Goal: Task Accomplishment & Management: Use online tool/utility

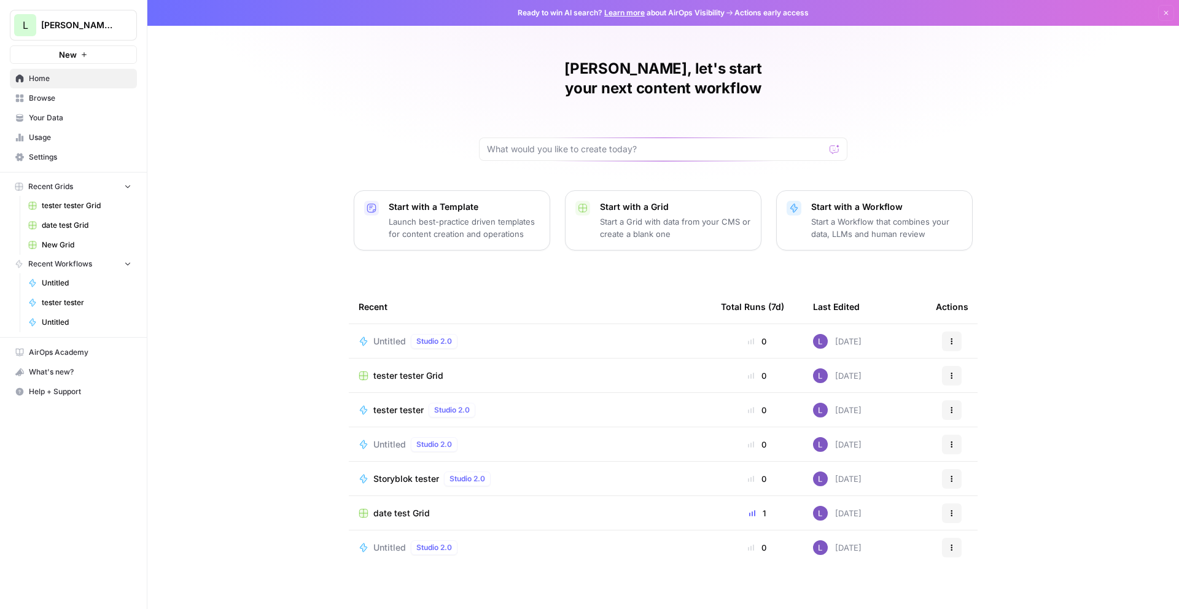
click at [384, 335] on span "Untitled" at bounding box center [389, 341] width 33 height 12
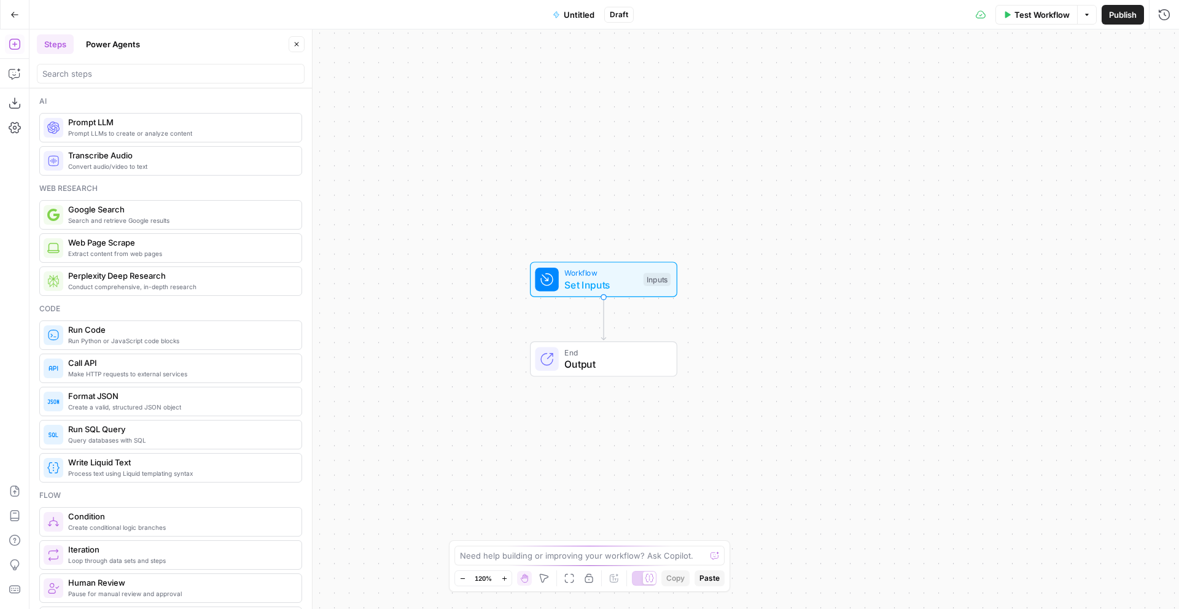
click at [582, 276] on span "Workflow" at bounding box center [600, 273] width 73 height 12
click at [903, 87] on span "Add Field" at bounding box center [918, 83] width 36 height 12
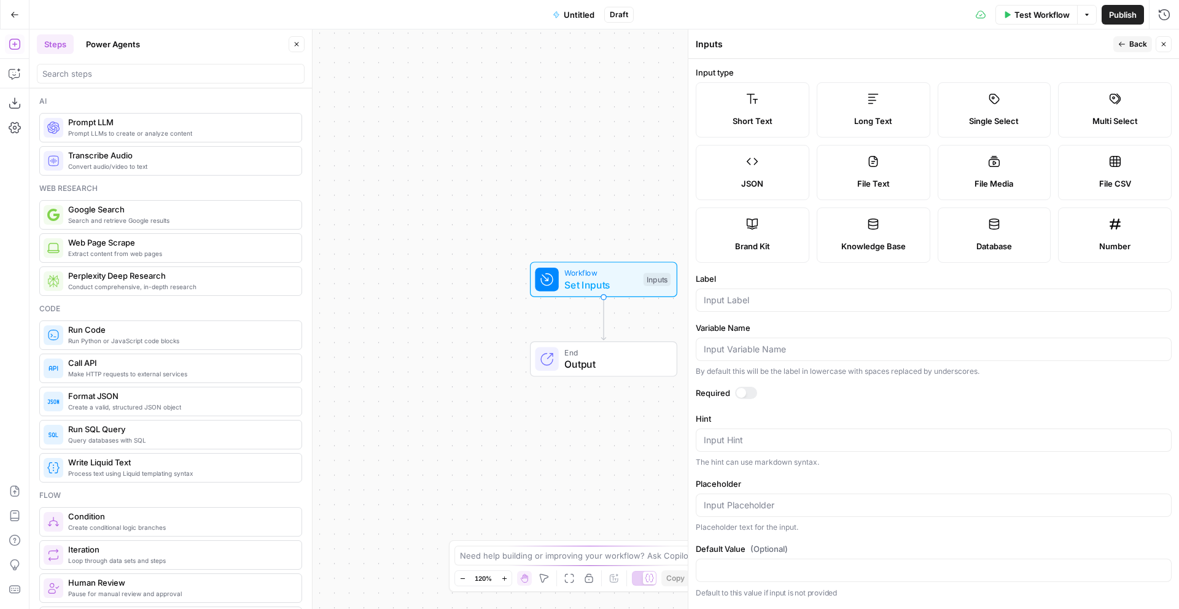
click at [903, 108] on label "Long Text" at bounding box center [874, 109] width 114 height 55
click at [841, 306] on input "Label" at bounding box center [934, 300] width 460 height 12
type input "article"
click at [15, 74] on icon "button" at bounding box center [15, 74] width 12 height 12
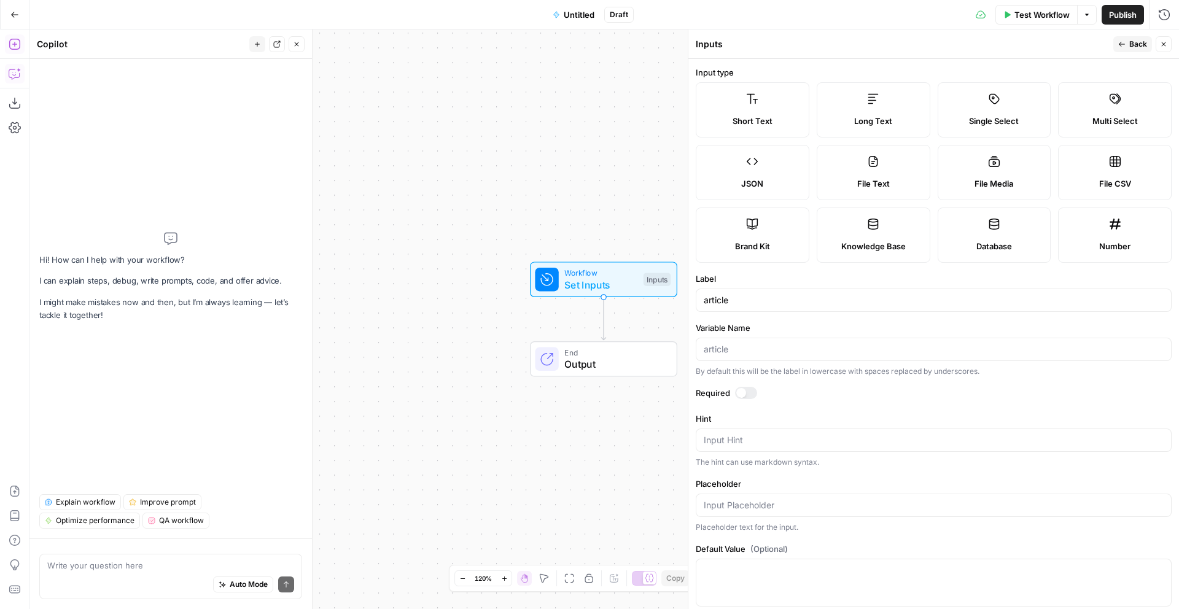
click at [15, 43] on icon "button" at bounding box center [15, 44] width 12 height 12
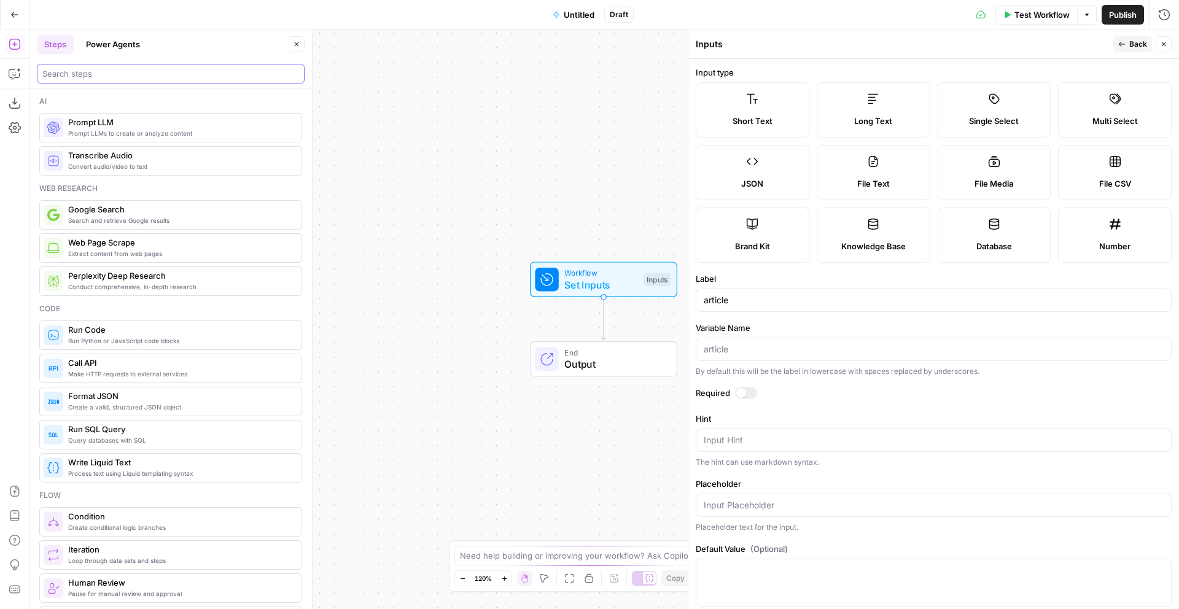
click at [99, 72] on input "search" at bounding box center [170, 74] width 257 height 12
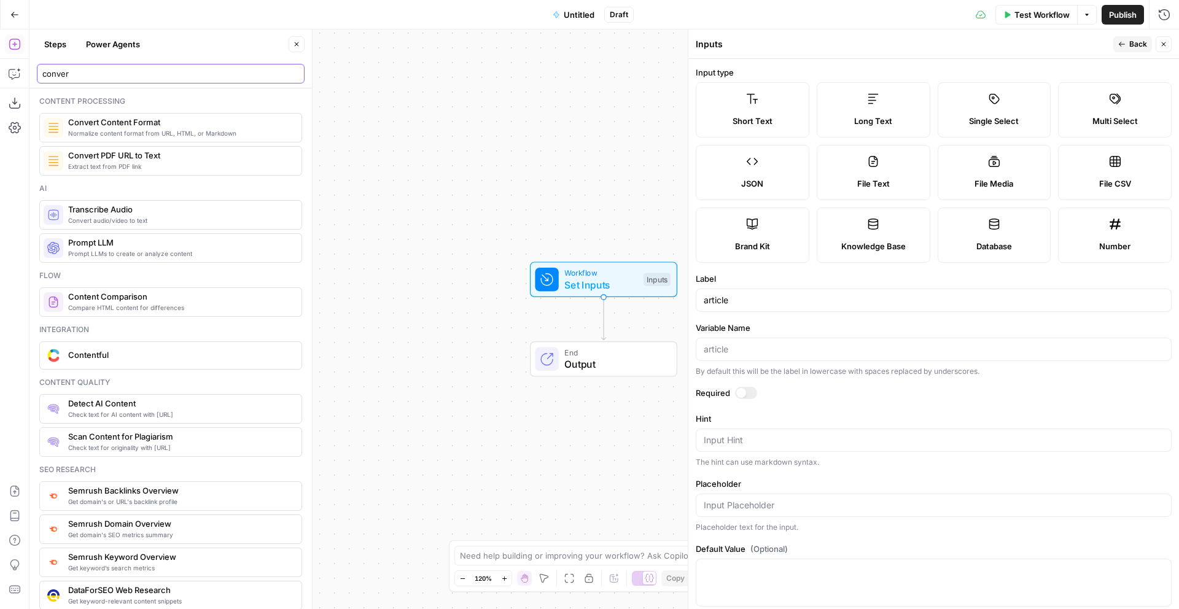
type input "conver"
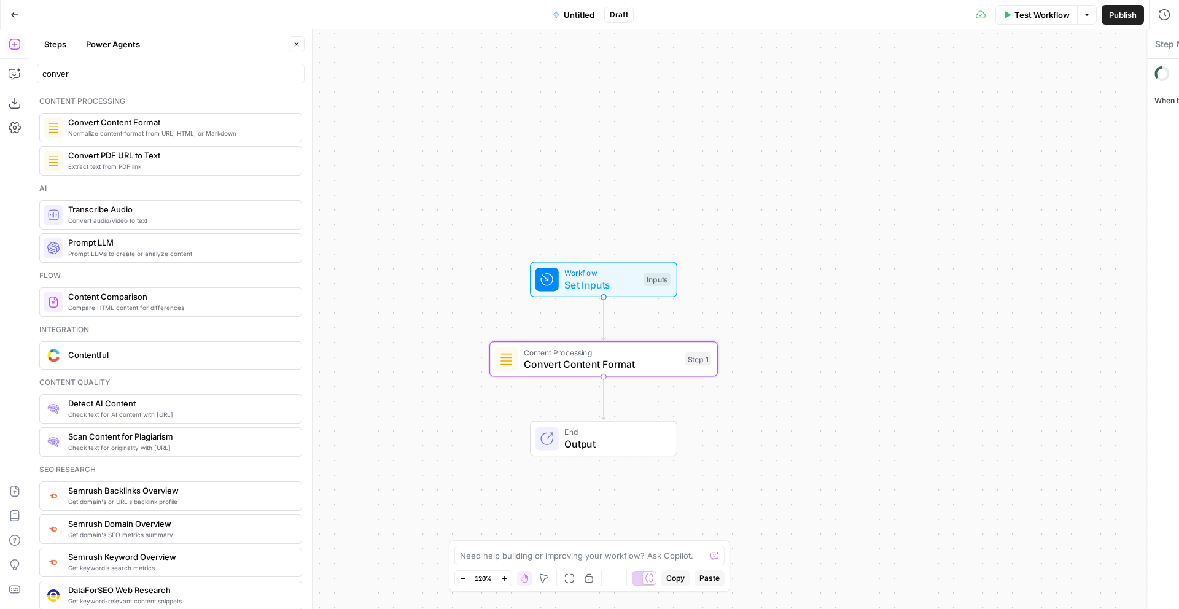
type textarea "Convert Content Format"
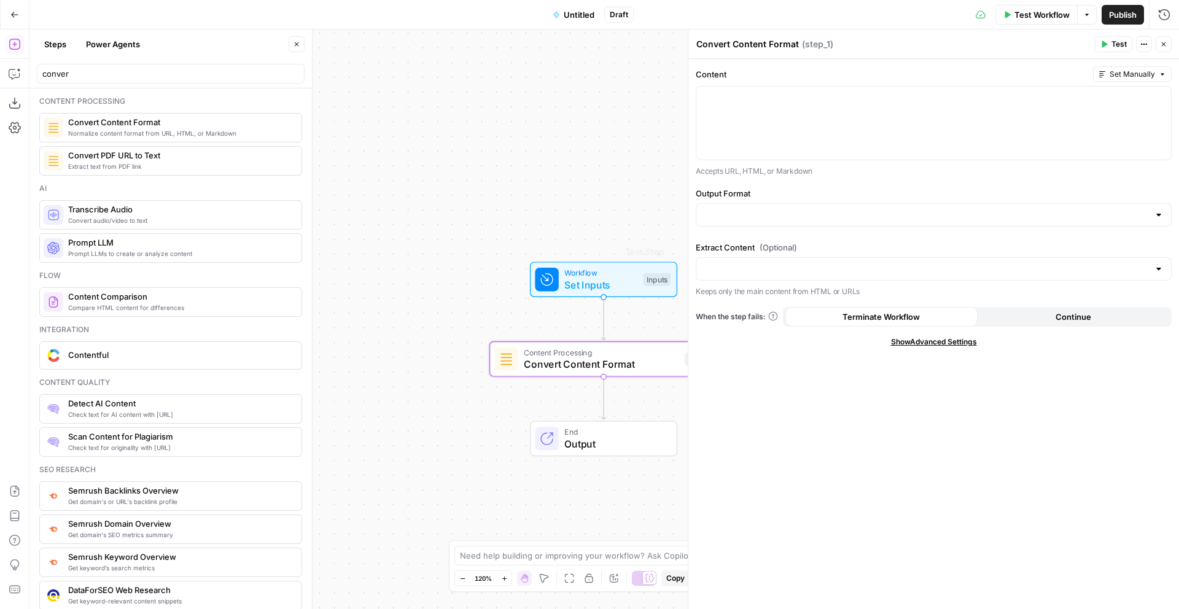
click at [794, 165] on p "Accepts URL, HTML, or Markdown" at bounding box center [934, 171] width 476 height 12
click at [824, 137] on div at bounding box center [933, 123] width 475 height 73
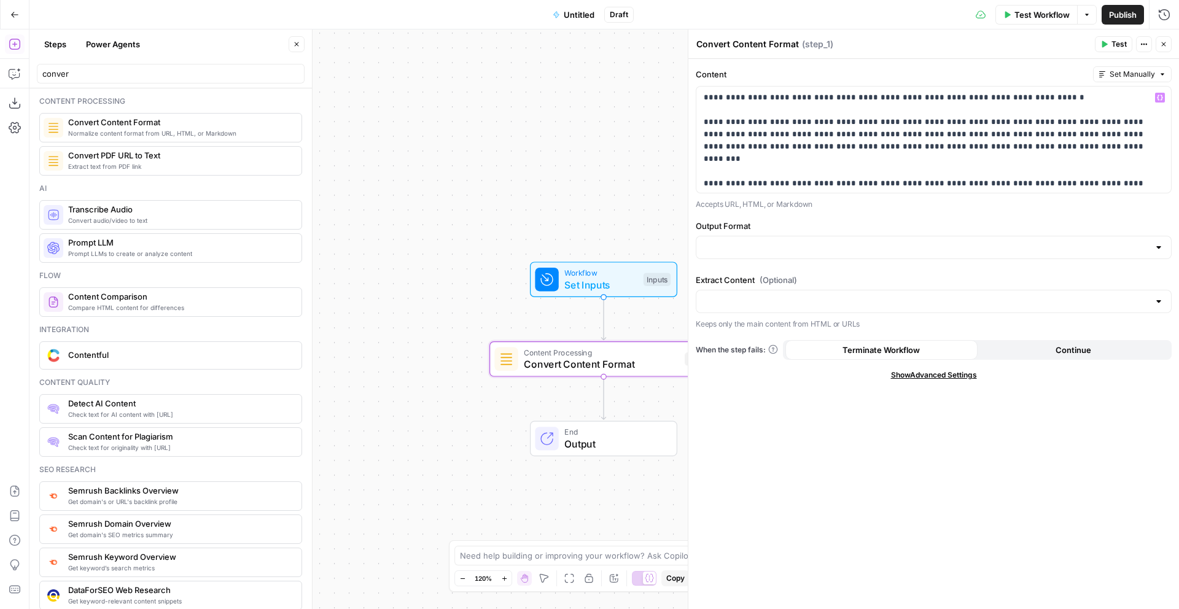
click at [759, 255] on div at bounding box center [934, 247] width 476 height 23
click at [769, 278] on span "HTML" at bounding box center [931, 278] width 450 height 12
type input "HTML"
click at [815, 294] on div at bounding box center [934, 301] width 476 height 23
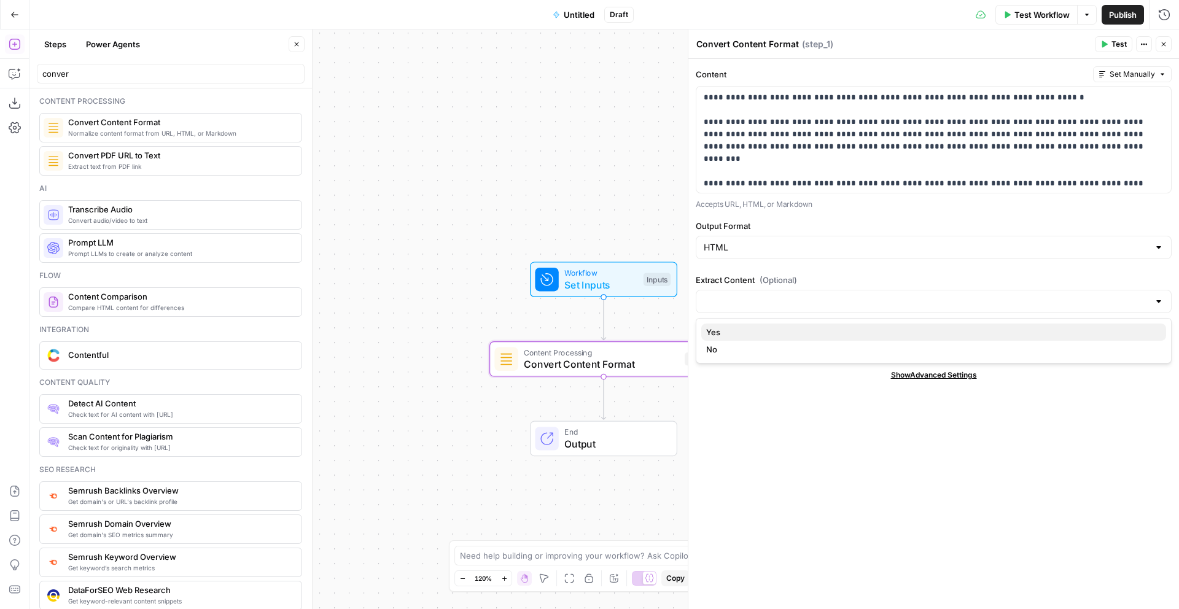
click at [816, 329] on span "Yes" at bounding box center [931, 332] width 450 height 12
type input "Yes"
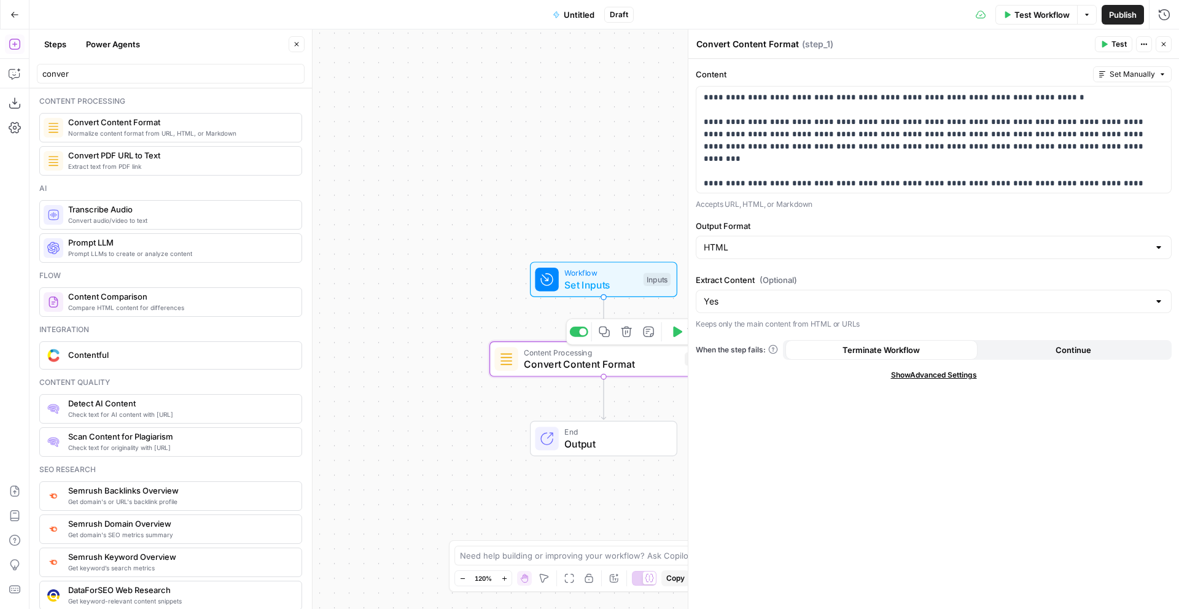
click at [676, 328] on icon "button" at bounding box center [677, 332] width 9 height 10
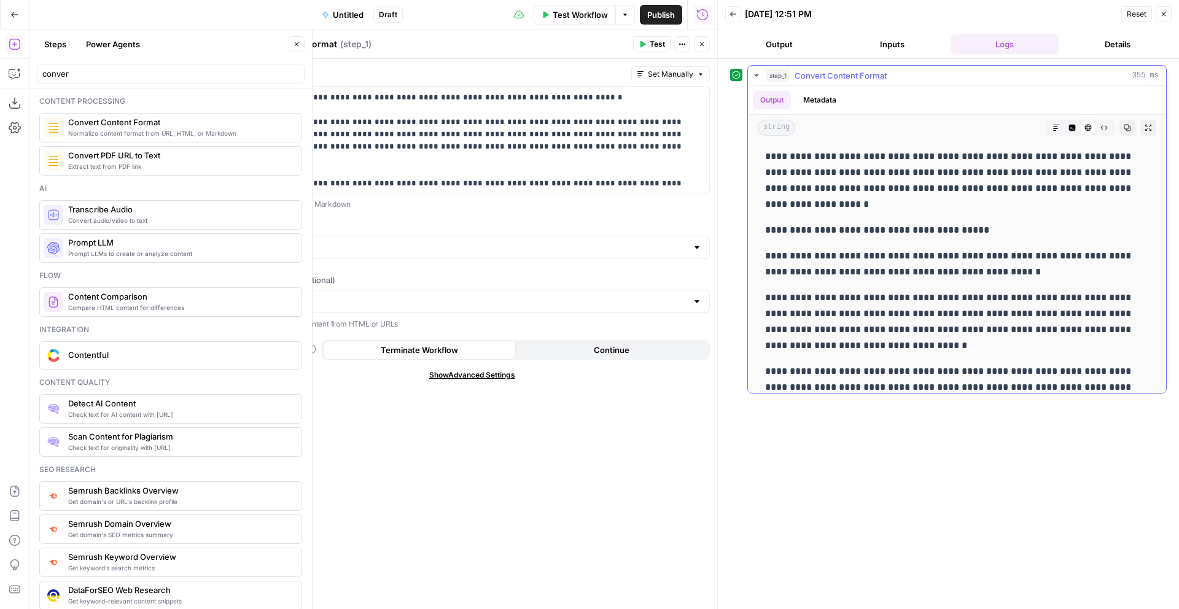
scroll to position [732, 0]
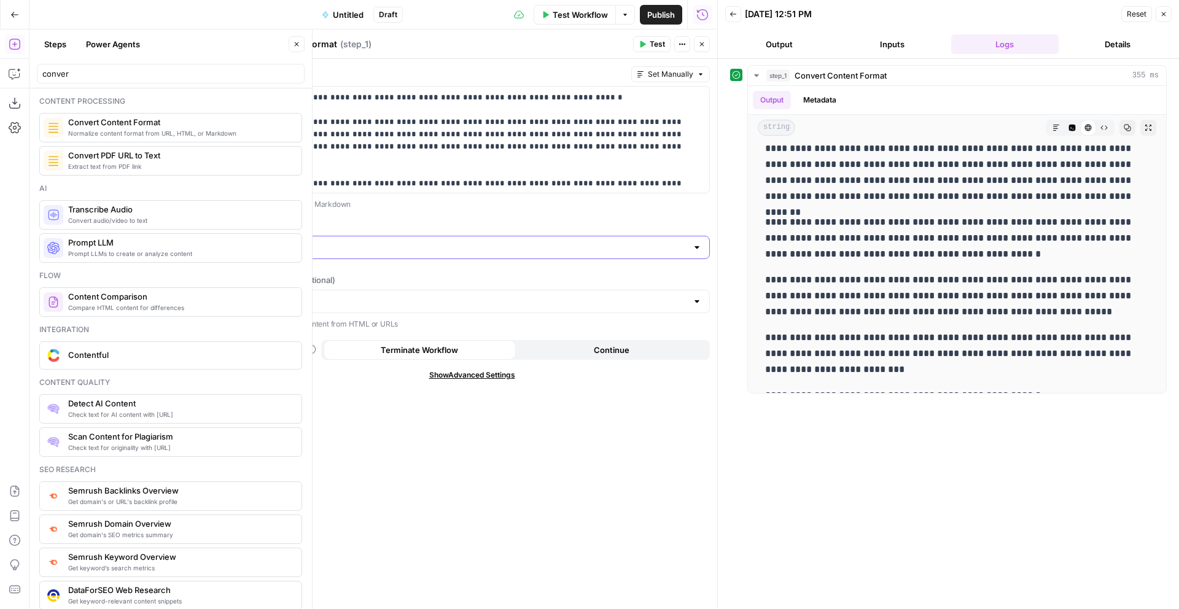
click at [581, 249] on input "Output Format" at bounding box center [464, 247] width 445 height 12
type input "HTML"
click at [604, 197] on div "**********" at bounding box center [472, 138] width 476 height 144
click at [1056, 128] on icon "button" at bounding box center [1056, 128] width 6 height 6
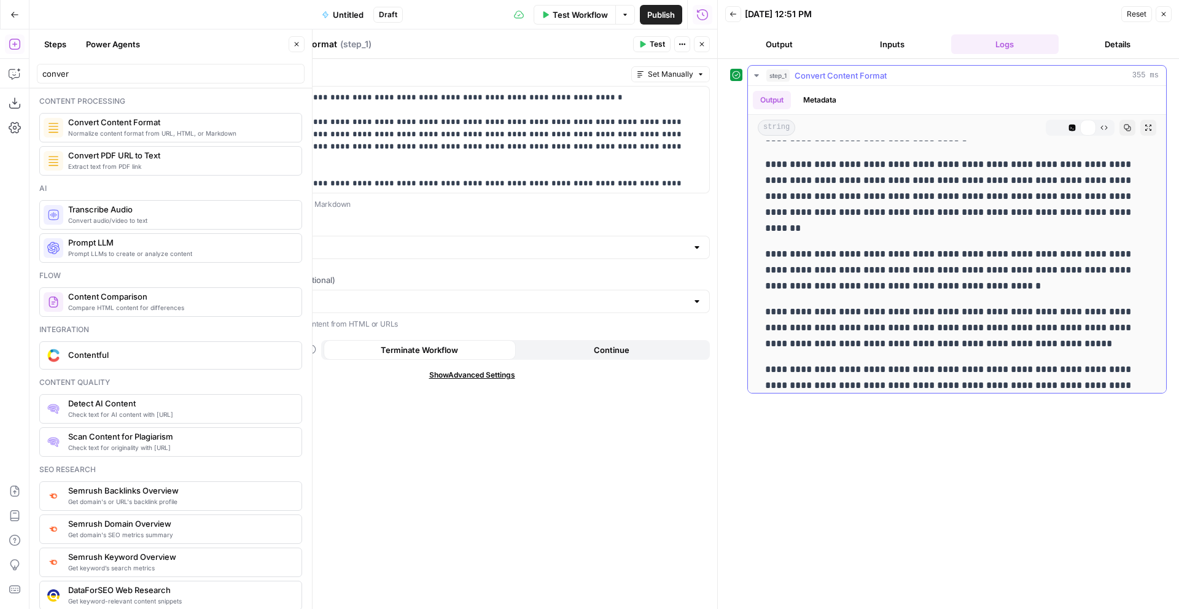
scroll to position [0, 0]
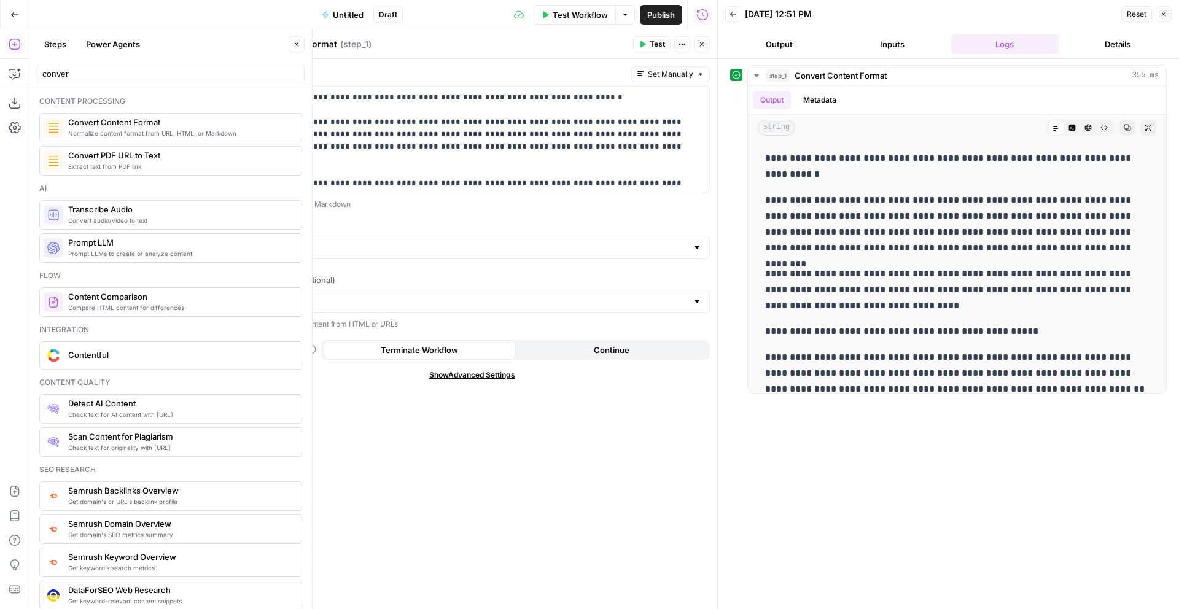
click at [710, 42] on header "Convert Content Format Convert Content Format ( step_1 ) Test Actions Close" at bounding box center [472, 43] width 491 height 29
click at [699, 42] on icon "button" at bounding box center [701, 44] width 7 height 7
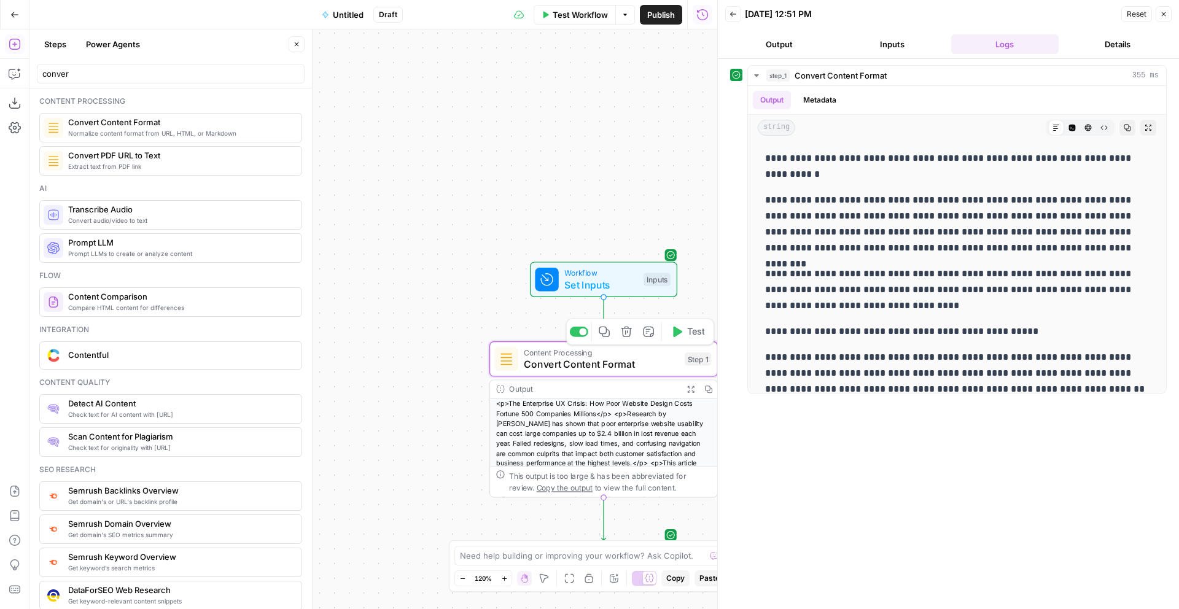
click at [676, 328] on icon "button" at bounding box center [677, 332] width 9 height 10
click at [630, 374] on div "Content Processing Convert Content Format Step 1 Copy step Delete step Add Note…" at bounding box center [603, 359] width 228 height 36
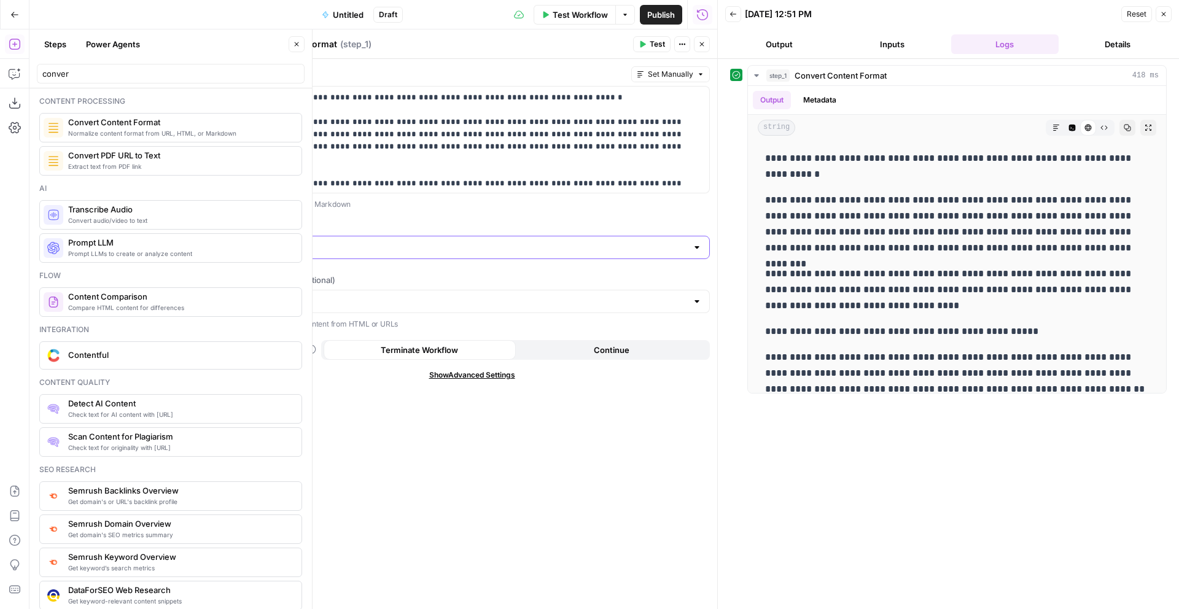
click at [453, 252] on input "Output Format" at bounding box center [464, 247] width 445 height 12
type input "HTML"
click at [522, 215] on form "**********" at bounding box center [472, 334] width 491 height 550
click at [1078, 125] on button "Code Editor" at bounding box center [1072, 128] width 16 height 16
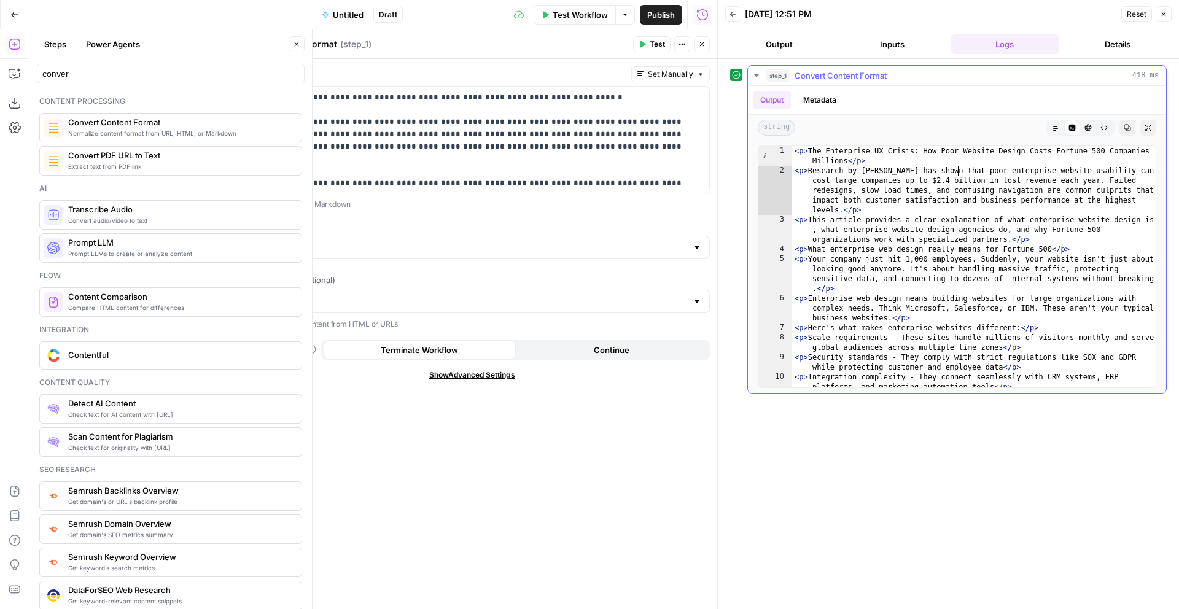
click at [960, 169] on div "< p > The Enterprise UX Crisis: How Poor Website Design Costs Fortune 500 Compa…" at bounding box center [973, 286] width 363 height 281
type textarea "**********"
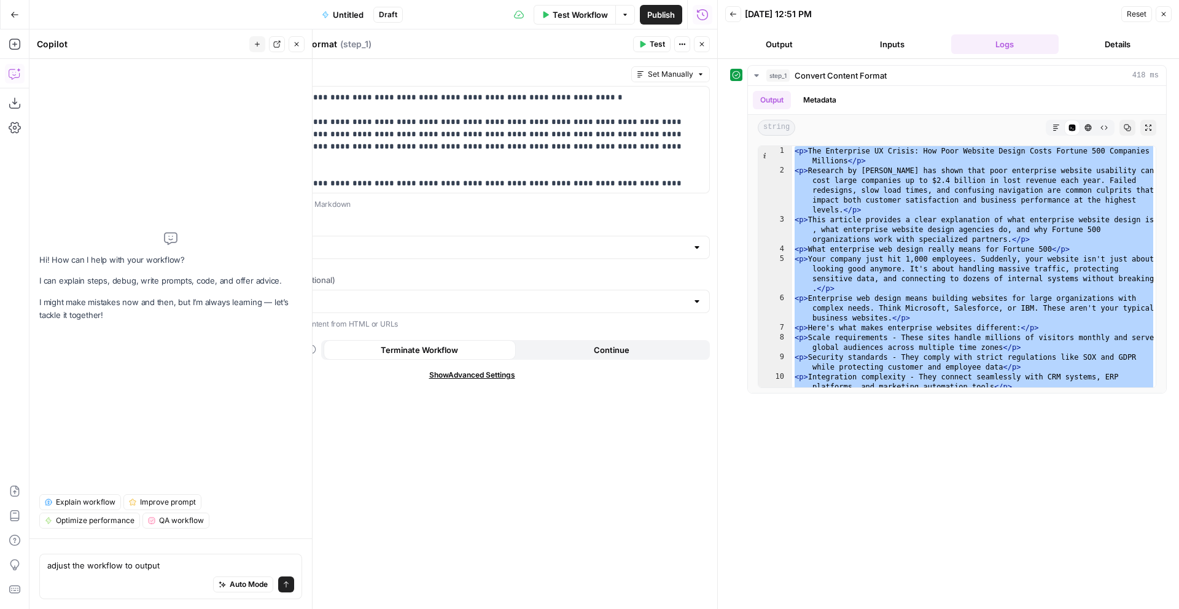
click at [153, 559] on textarea "adjust the workflow to output" at bounding box center [170, 565] width 247 height 12
click at [154, 562] on textarea "adjust the workflow to keep table" at bounding box center [170, 565] width 247 height 12
click at [231, 568] on textarea "adjust the workflow to keep proper table" at bounding box center [170, 565] width 247 height 12
type textarea "adjust the workflow to keep proper table formatting in html"
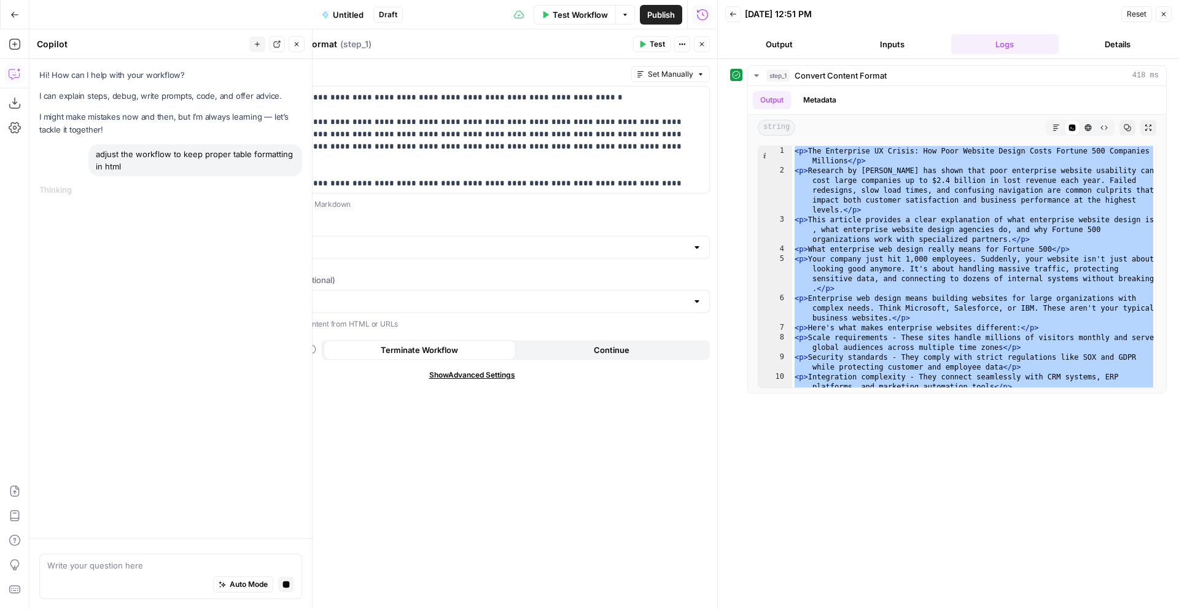
click at [701, 40] on button "Close" at bounding box center [702, 44] width 16 height 16
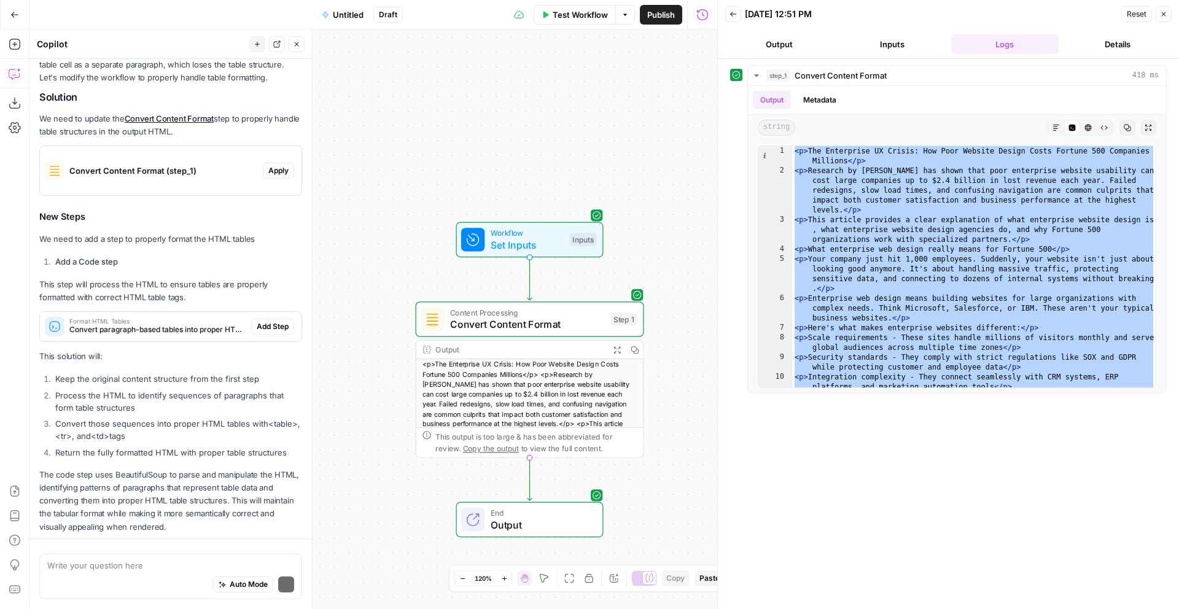
scroll to position [175, 0]
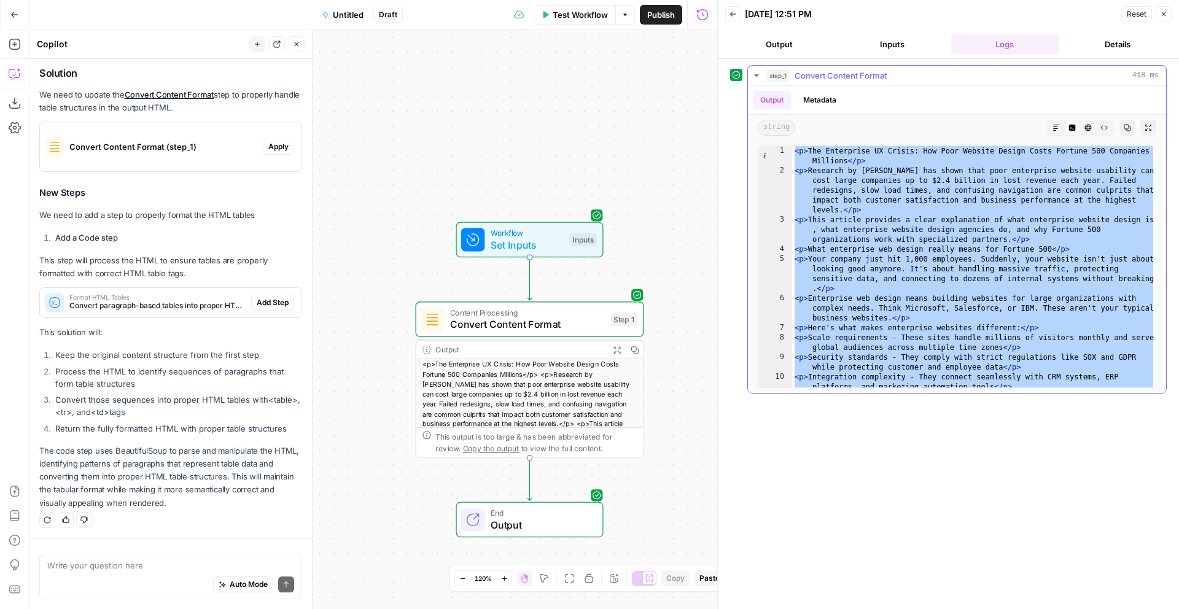
click at [1050, 133] on button "Markdown" at bounding box center [1056, 128] width 16 height 16
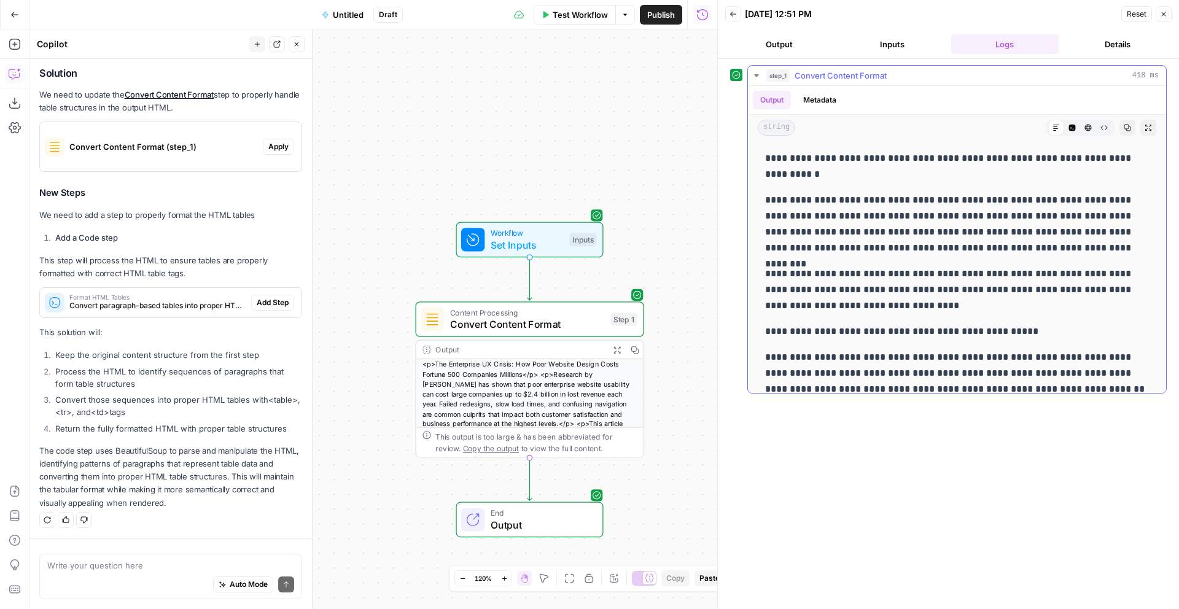
click at [1124, 123] on button "Copy" at bounding box center [1127, 128] width 16 height 16
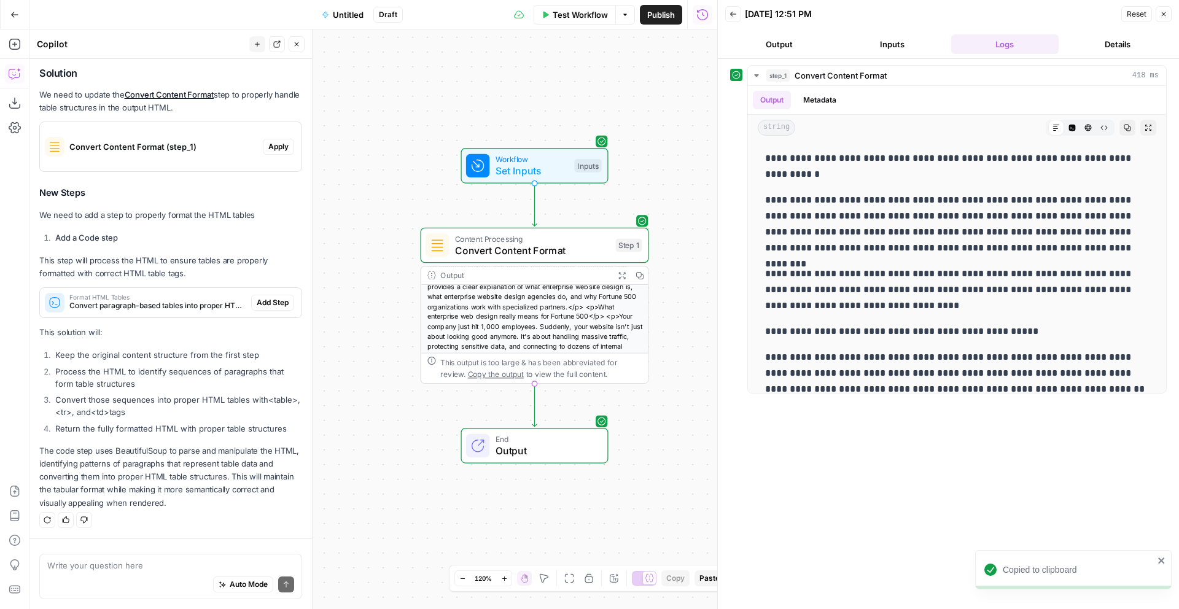
scroll to position [0, 0]
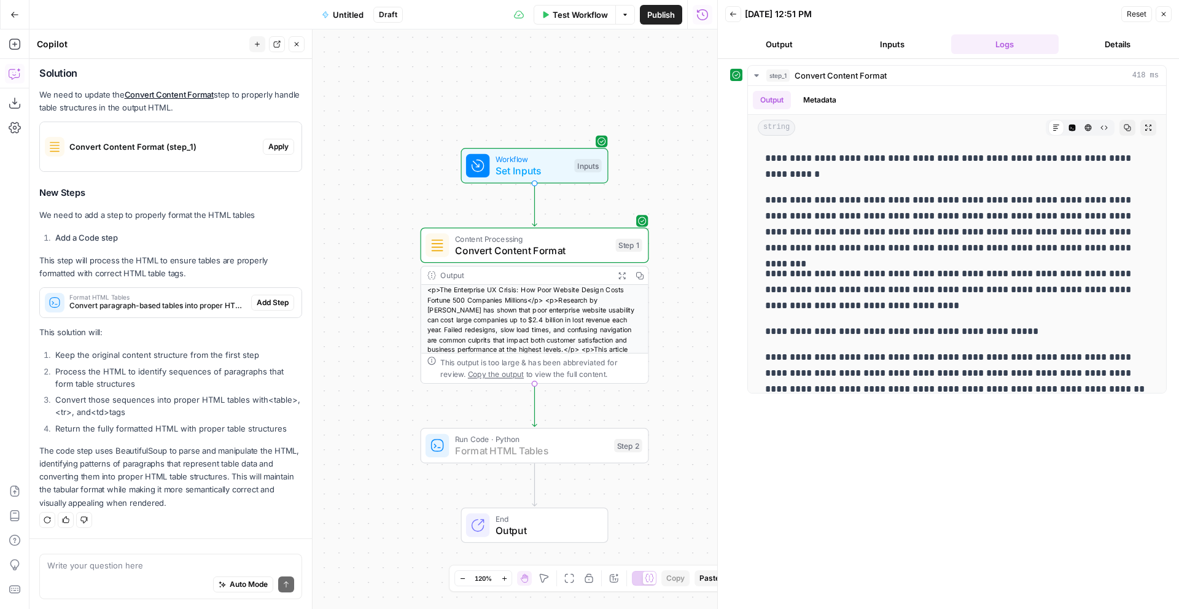
click at [266, 300] on span "Add Step" at bounding box center [273, 302] width 32 height 11
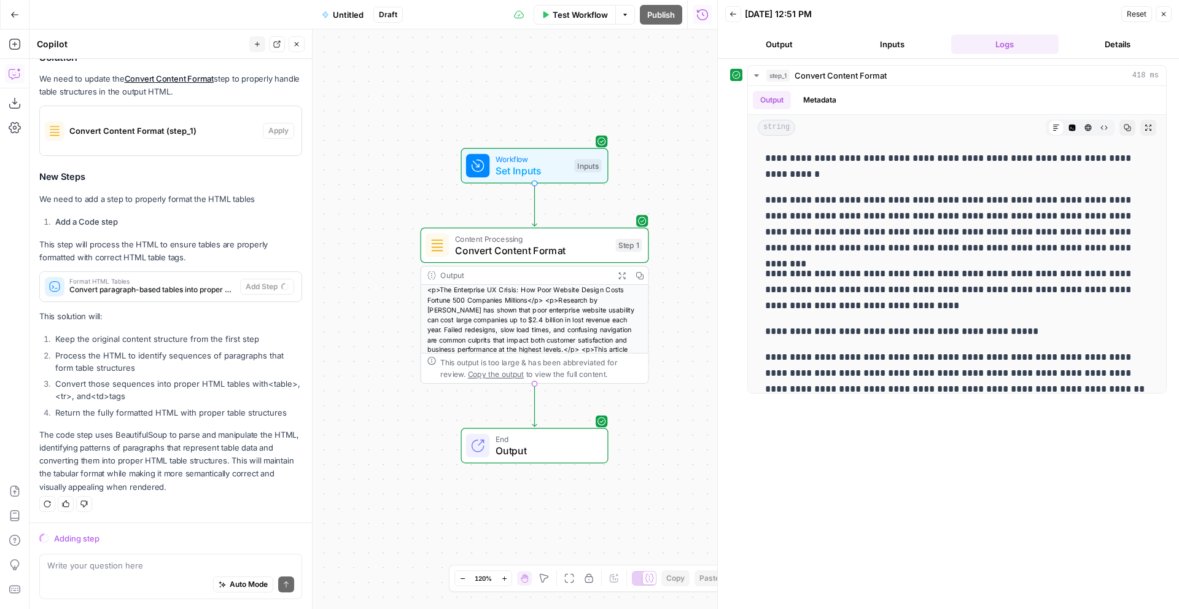
click at [343, 23] on button "Untitled" at bounding box center [342, 15] width 56 height 20
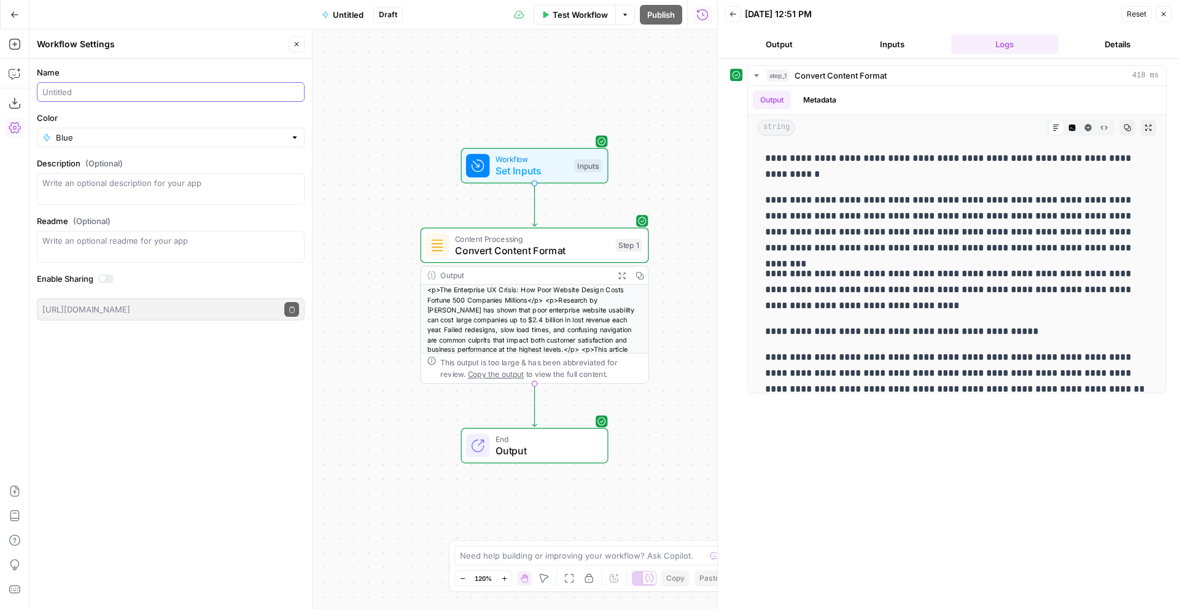
click at [180, 90] on input "Name" at bounding box center [170, 92] width 257 height 12
type input "table tester"
click at [10, 75] on icon "button" at bounding box center [15, 74] width 12 height 12
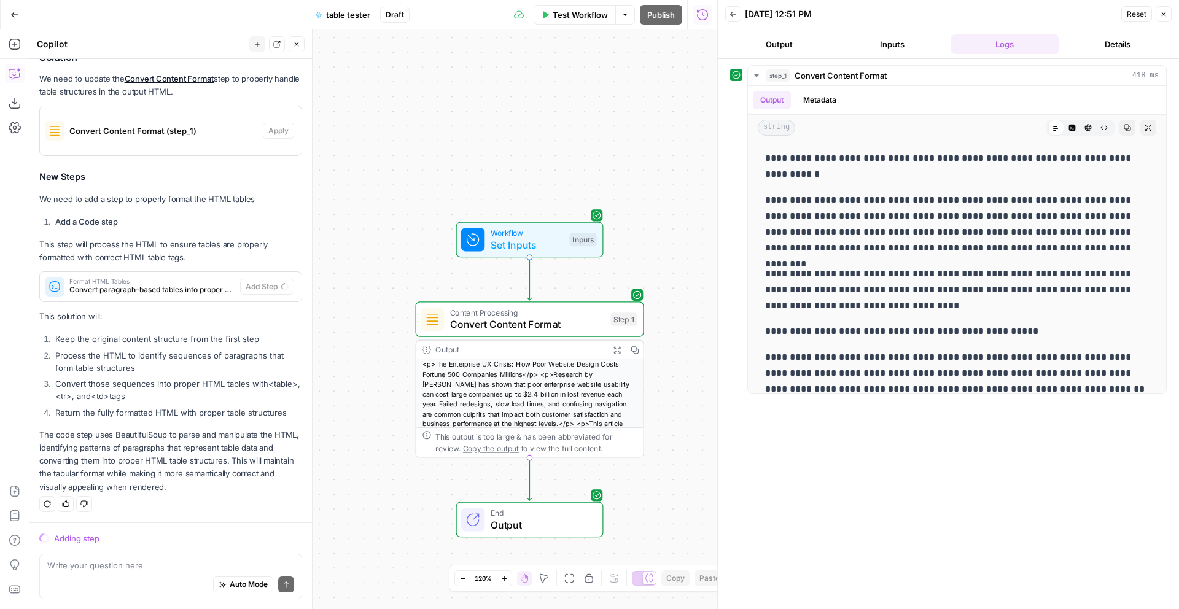
click at [124, 278] on span "Format HTML Tables" at bounding box center [152, 281] width 166 height 6
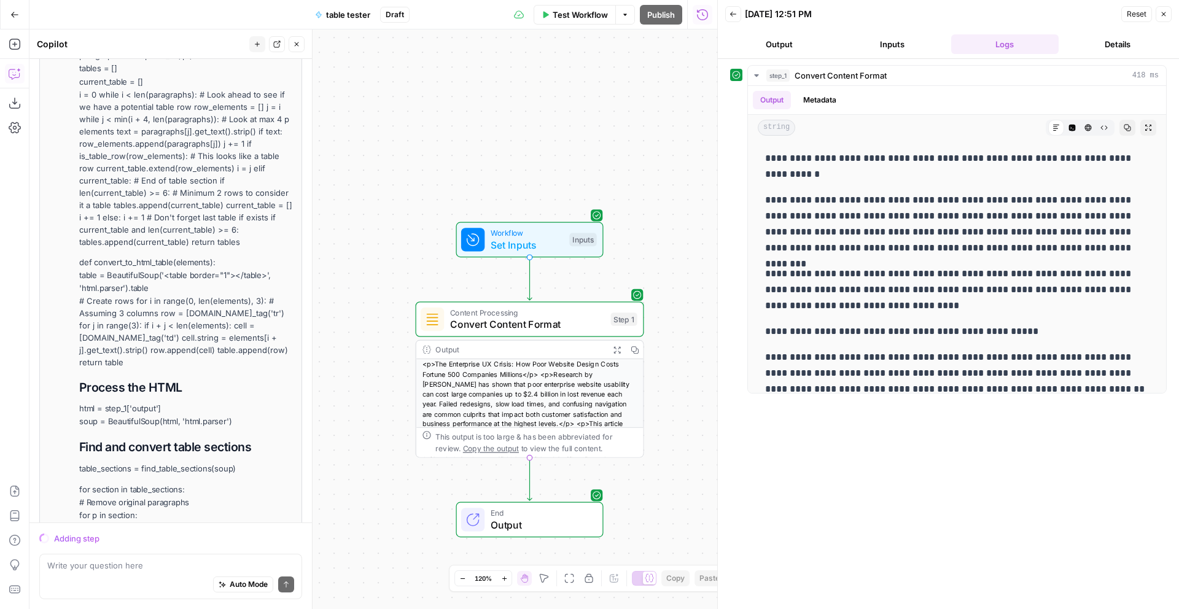
scroll to position [883, 0]
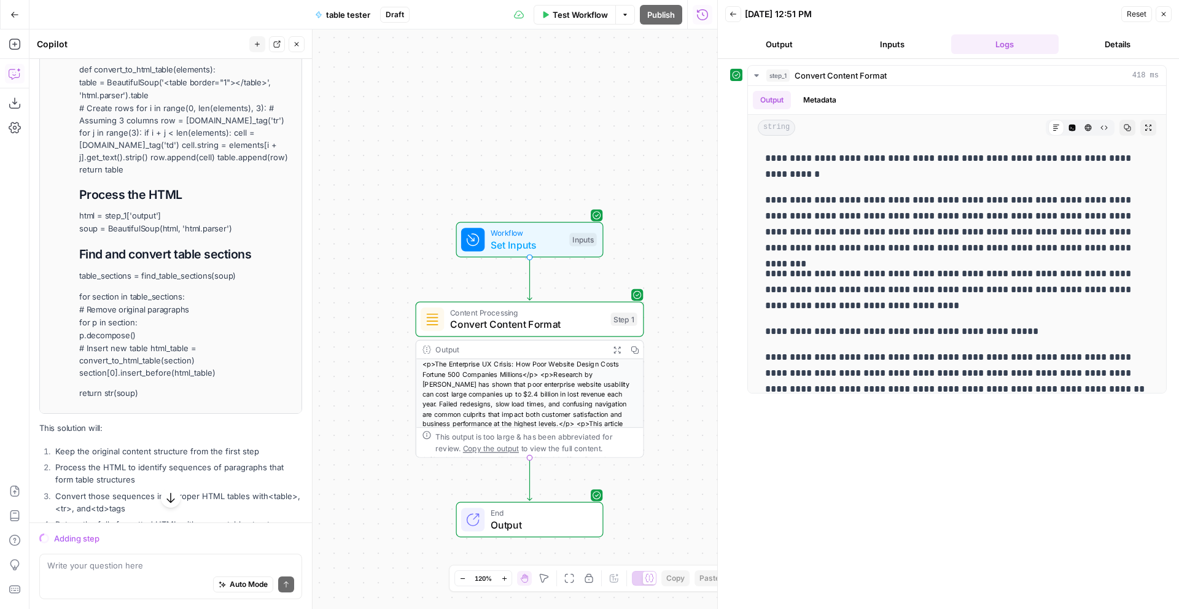
click at [561, 333] on div "Content Processing Convert Content Format Step 1" at bounding box center [530, 319] width 228 height 36
click at [559, 325] on span "Convert Content Format" at bounding box center [527, 324] width 155 height 15
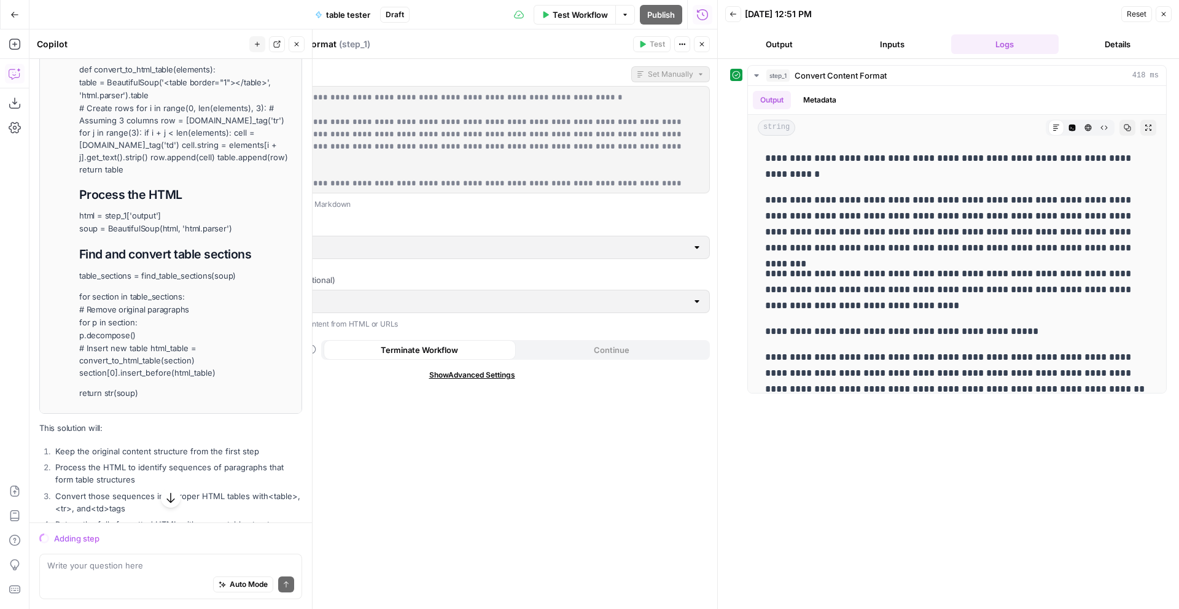
click at [704, 43] on icon "button" at bounding box center [701, 44] width 7 height 7
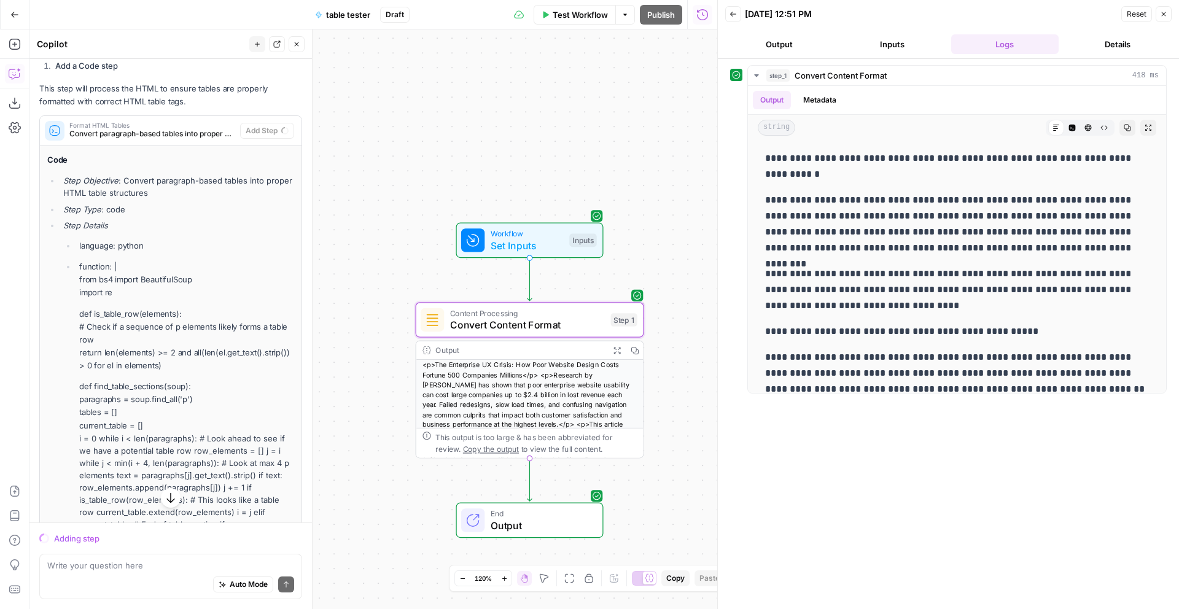
scroll to position [228, 0]
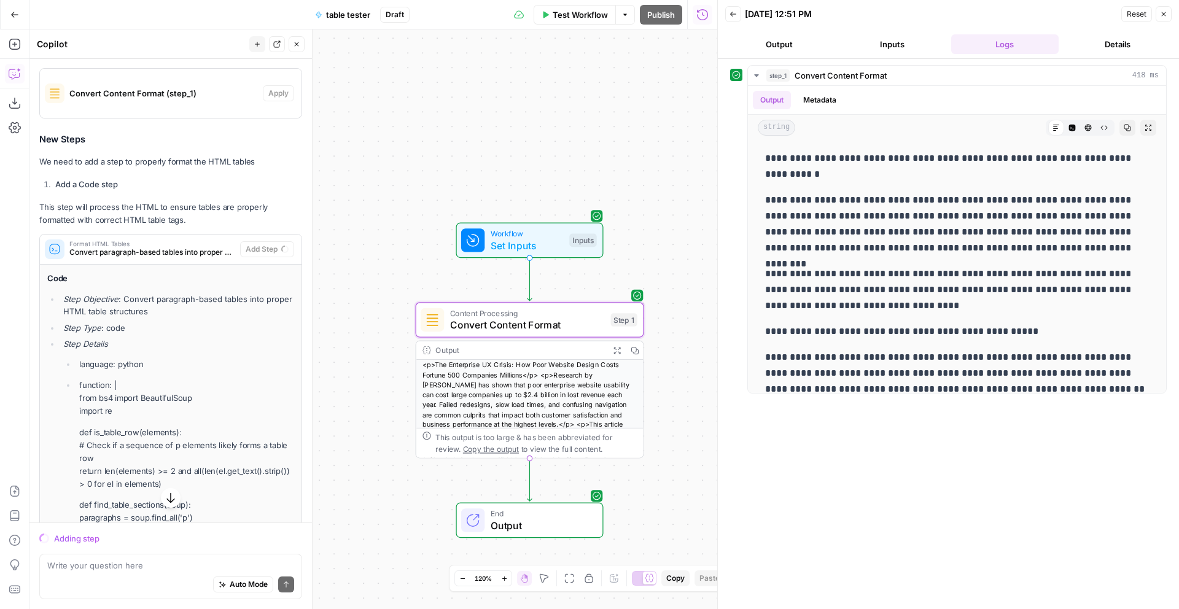
click at [156, 251] on span "Convert paragraph-based tables into proper HTML table structures" at bounding box center [152, 252] width 166 height 11
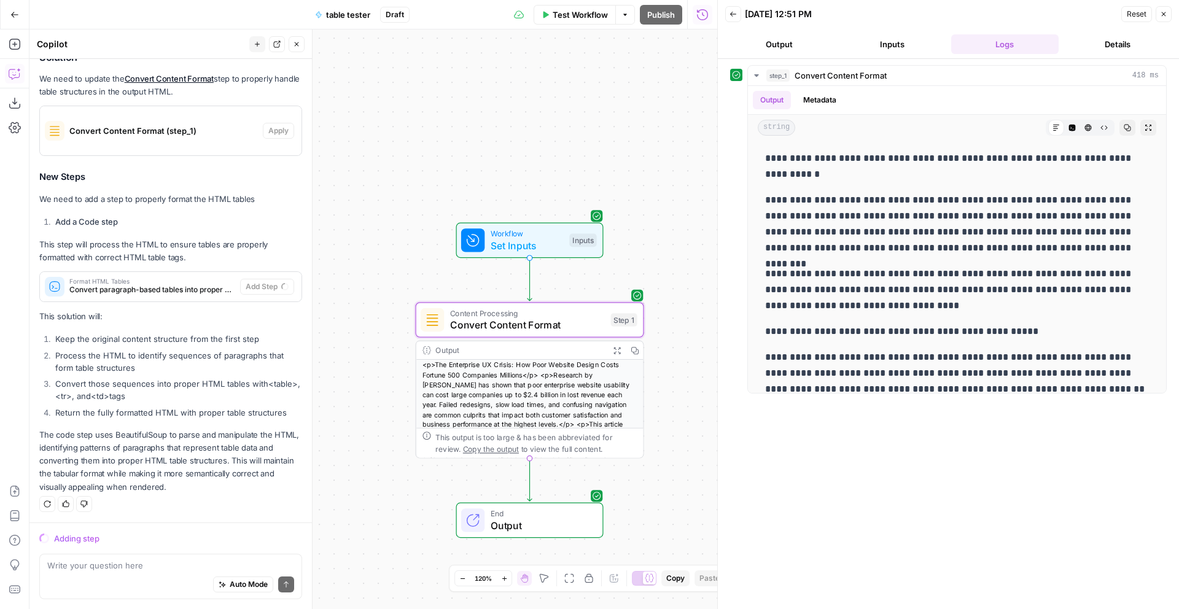
click at [152, 285] on span "Convert paragraph-based tables into proper HTML table structures" at bounding box center [152, 289] width 166 height 11
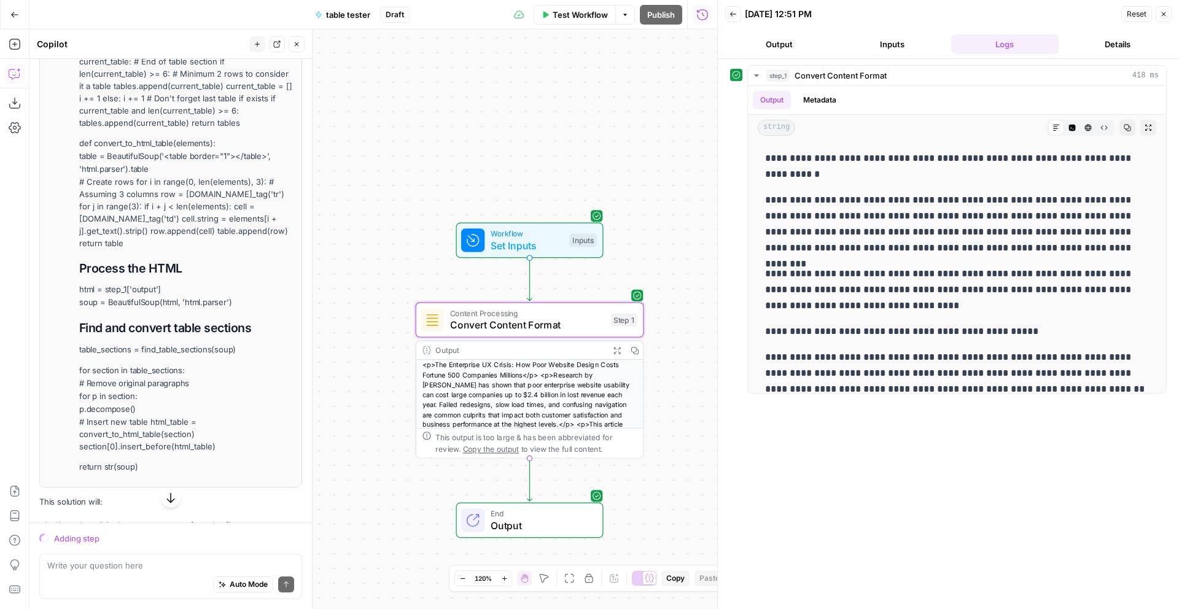
scroll to position [858, 0]
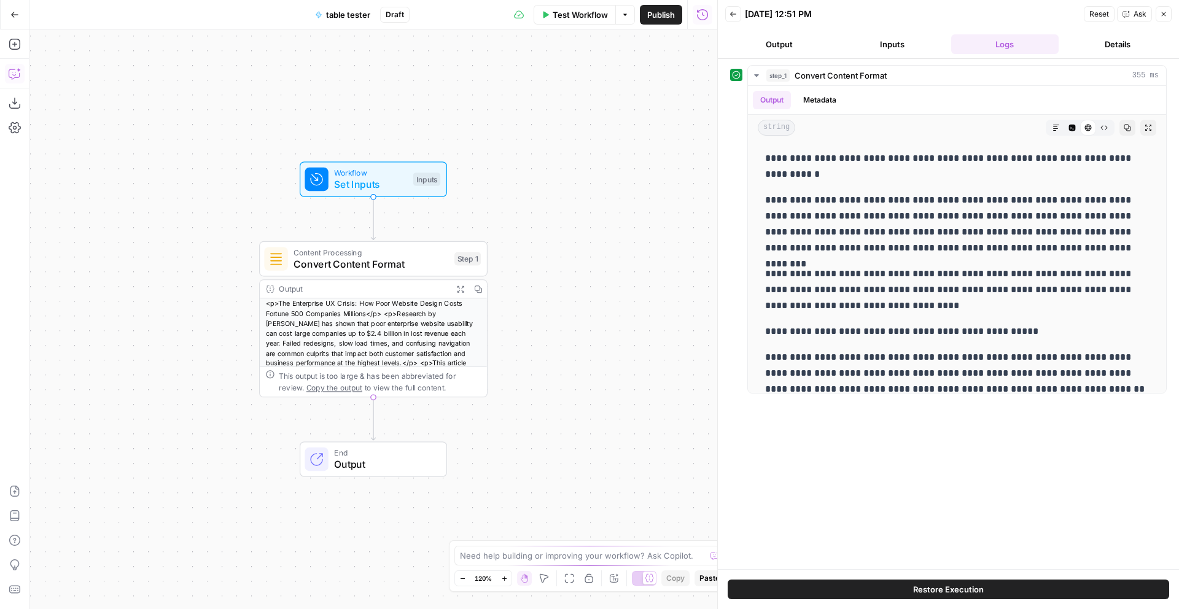
click at [12, 77] on icon "button" at bounding box center [15, 74] width 12 height 12
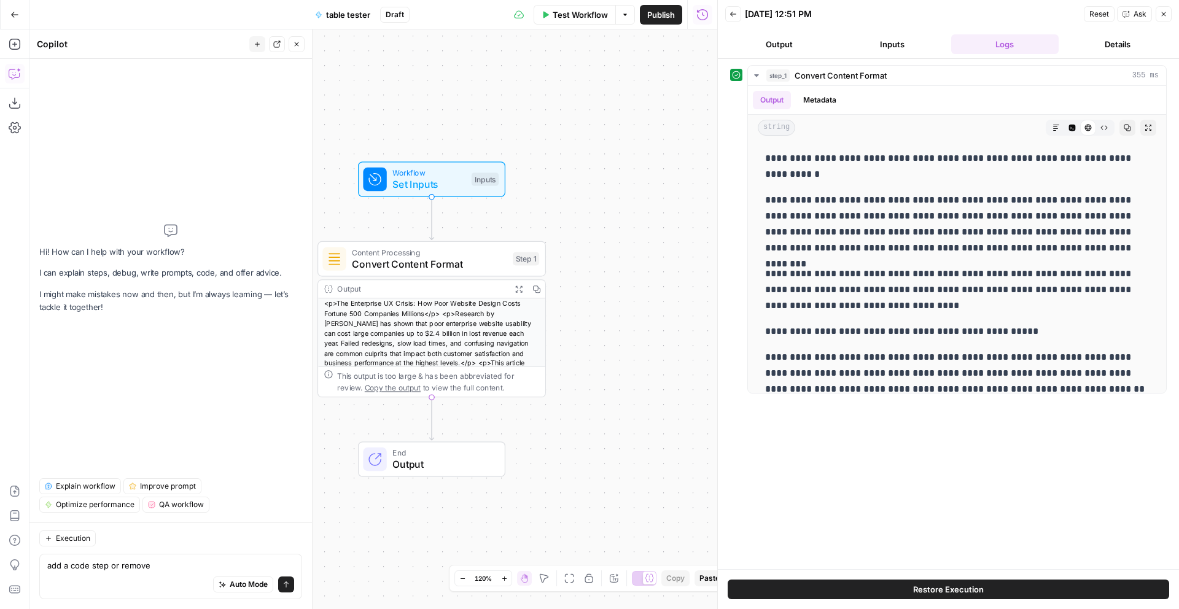
drag, startPoint x: 163, startPoint y: 566, endPoint x: 39, endPoint y: 566, distance: 124.0
click at [39, 566] on div "add a code step or remove add a code step or remove Auto Mode Send" at bounding box center [170, 576] width 263 height 45
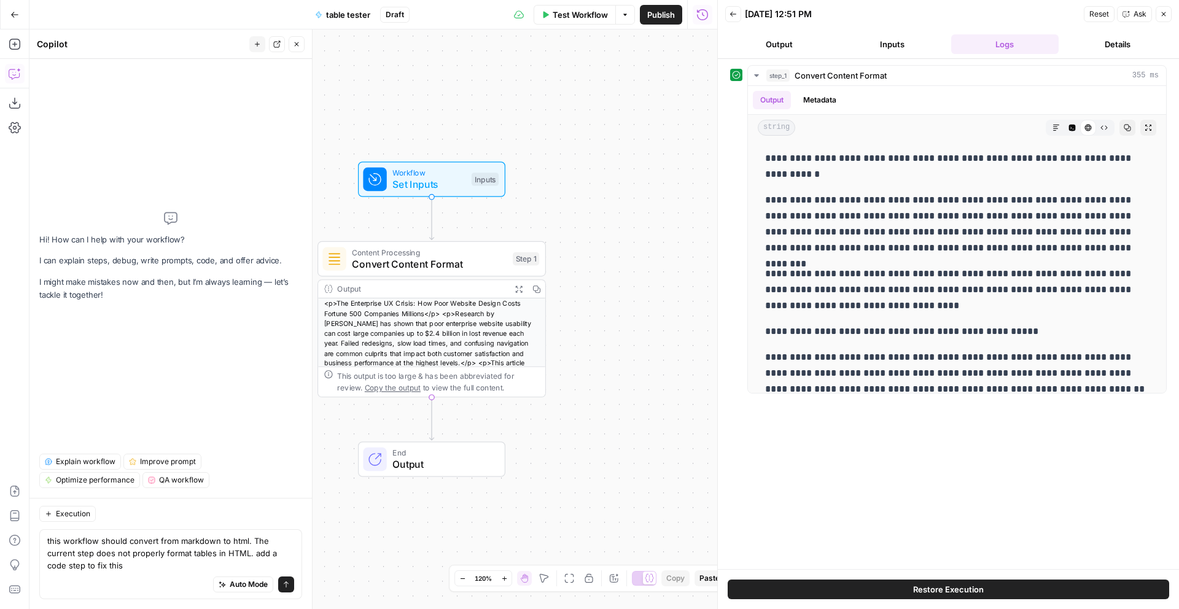
type textarea "this workflow should convert from markdown to html. The current step does not p…"
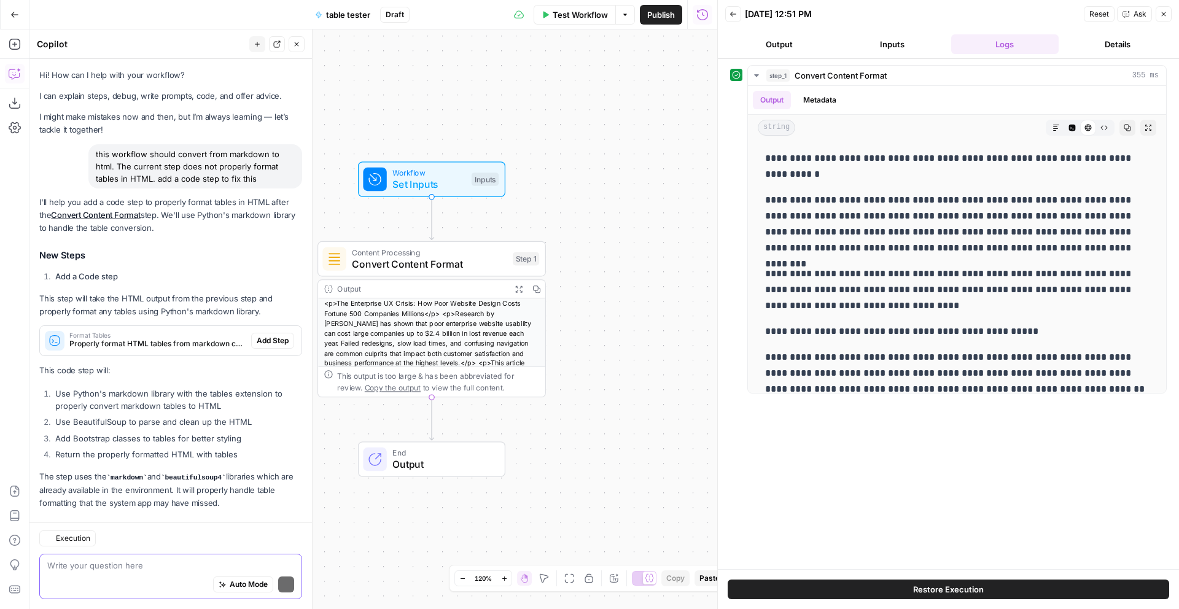
scroll to position [16, 0]
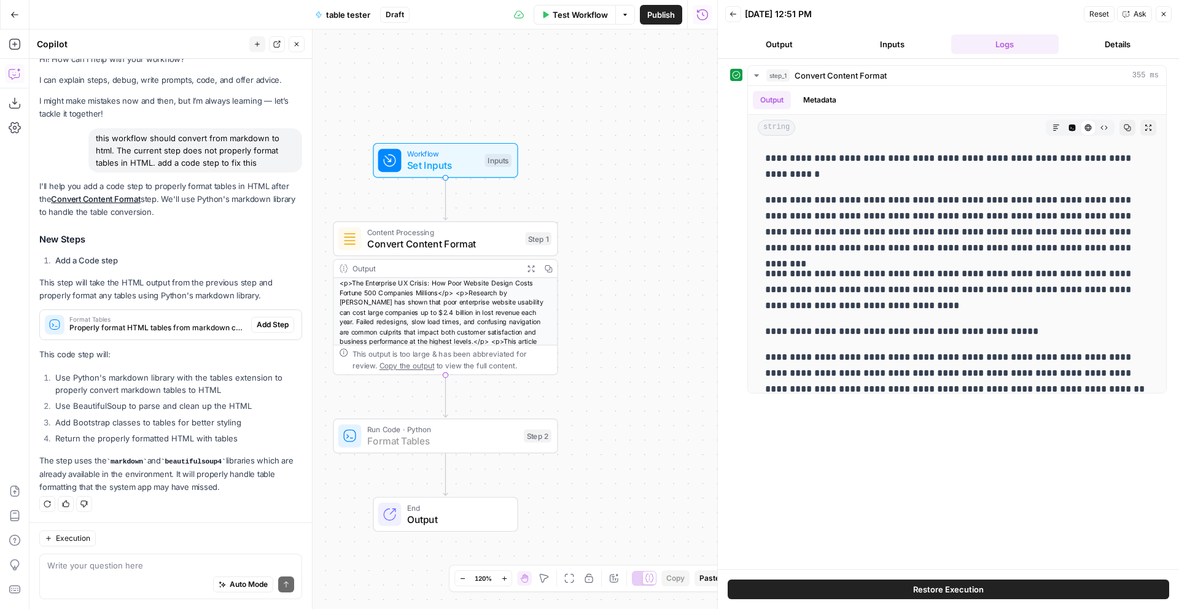
click at [283, 321] on span "Add Step" at bounding box center [273, 324] width 32 height 11
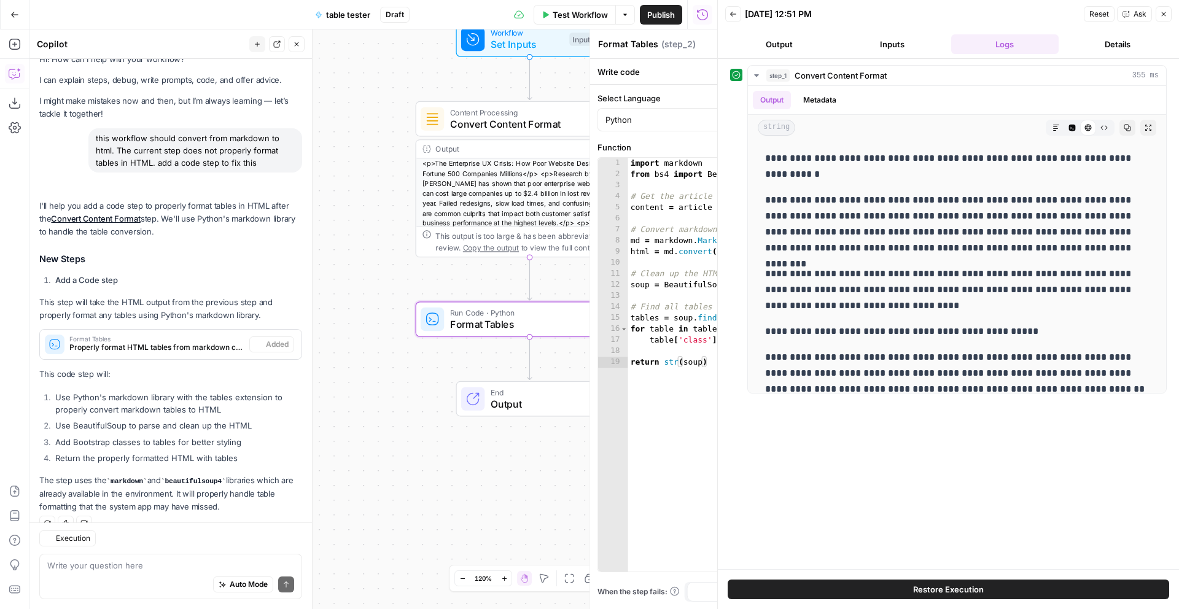
scroll to position [36, 0]
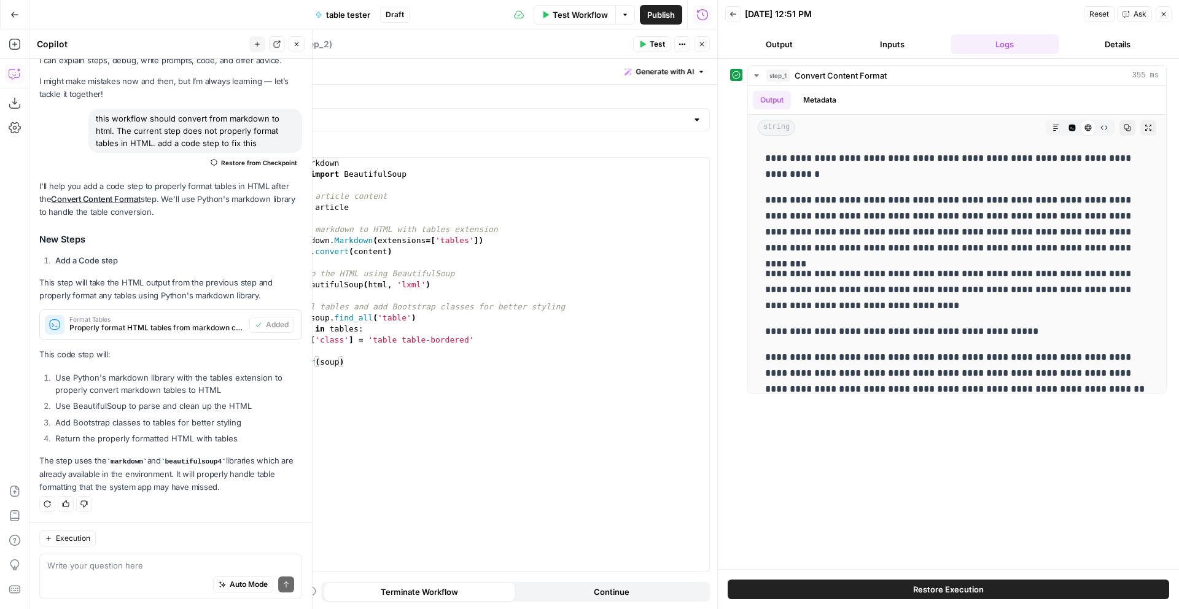
type textarea "**********"
click at [430, 337] on div "import markdown from bs4 import BeautifulSoup # Get the article content content…" at bounding box center [487, 376] width 445 height 436
click at [674, 18] on span "Publish" at bounding box center [661, 15] width 28 height 12
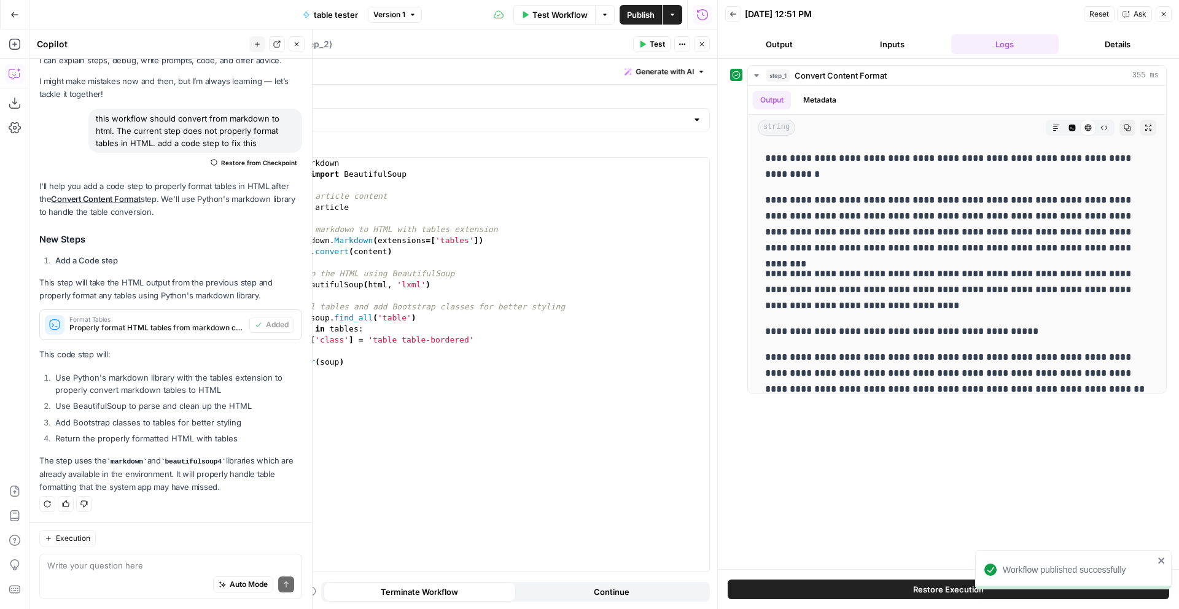
click at [700, 43] on icon "button" at bounding box center [701, 44] width 7 height 7
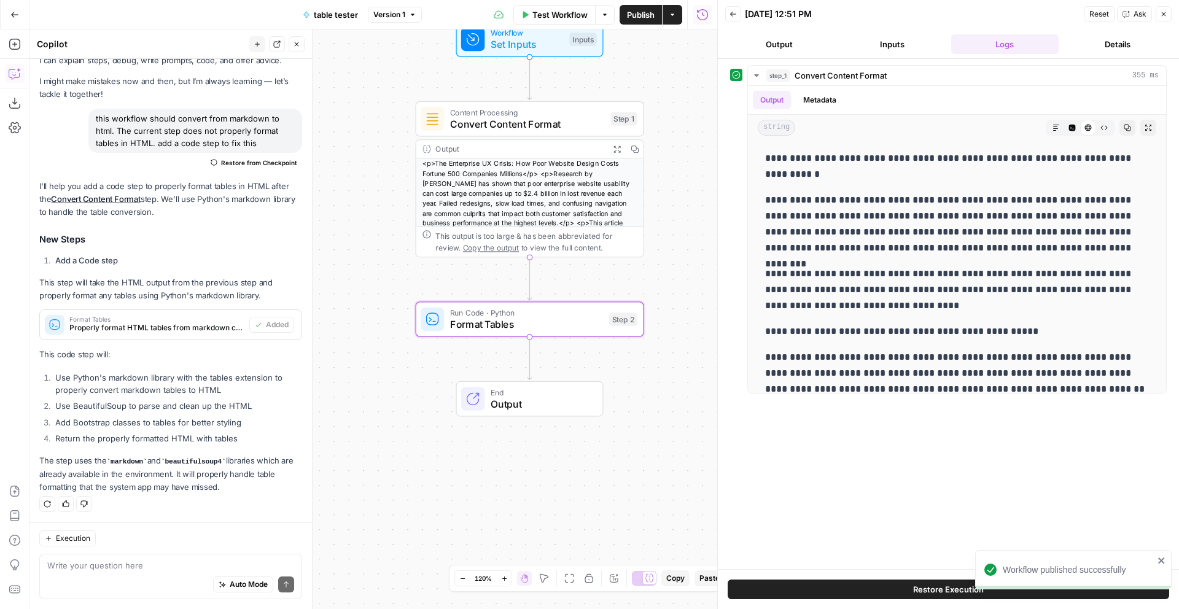
click at [531, 44] on span "Set Inputs" at bounding box center [527, 44] width 73 height 15
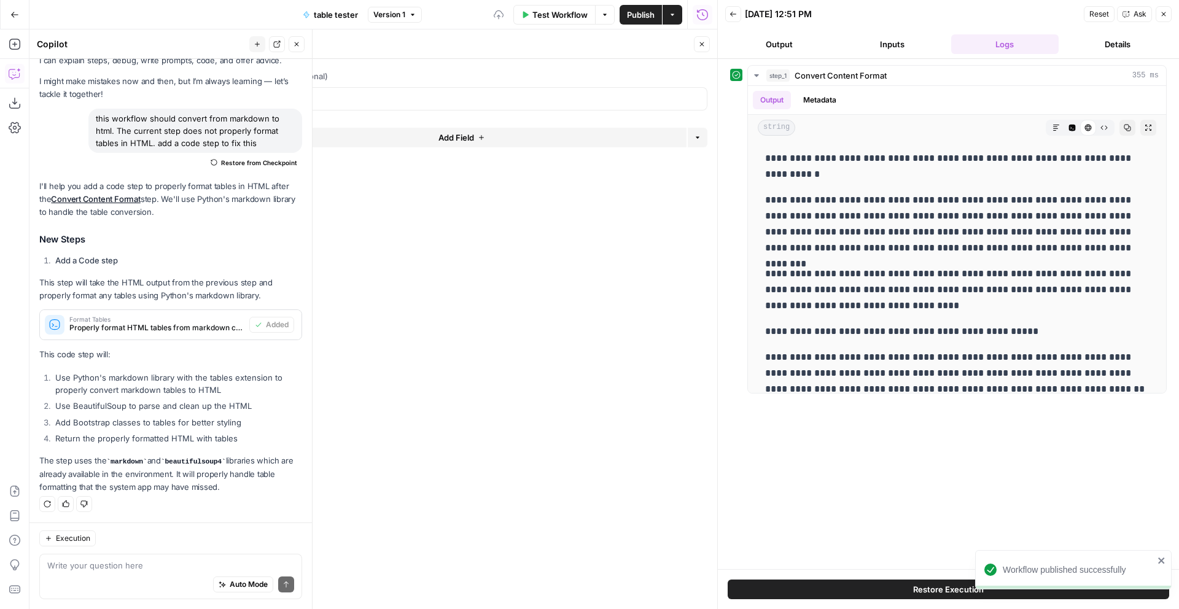
click at [607, 92] on div at bounding box center [478, 98] width 457 height 23
click at [573, 92] on div at bounding box center [478, 98] width 457 height 23
click at [575, 99] on input "article (Optional)" at bounding box center [478, 99] width 441 height 12
click at [697, 35] on header "Inputs Close" at bounding box center [472, 43] width 491 height 29
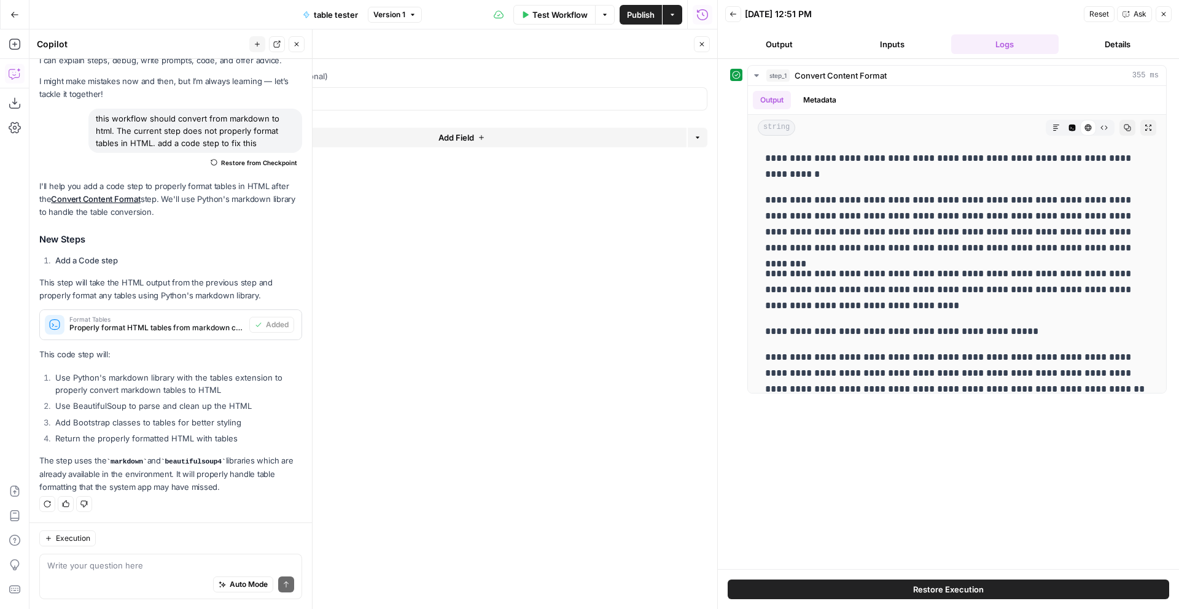
click at [702, 41] on icon "button" at bounding box center [701, 44] width 7 height 7
